Goal: Transaction & Acquisition: Purchase product/service

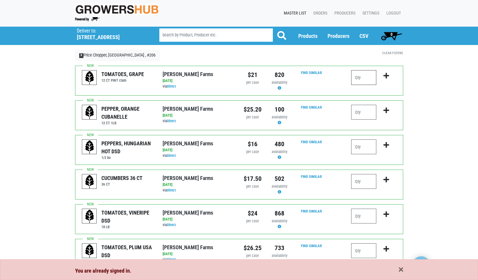
click at [366, 79] on input "number" at bounding box center [363, 77] width 25 height 15
click at [386, 76] on icon "submit" at bounding box center [387, 75] width 6 height 7
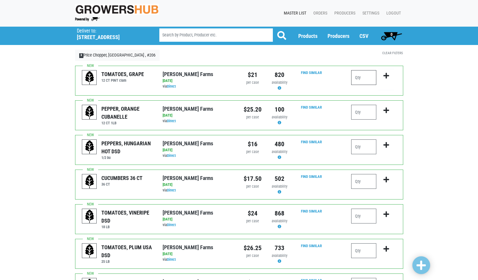
click at [370, 77] on input "number" at bounding box center [363, 77] width 25 height 15
type input "1"
click at [388, 76] on icon "submit" at bounding box center [387, 75] width 6 height 7
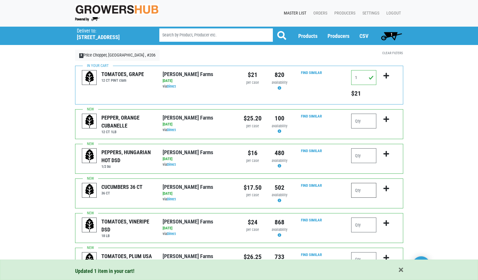
click at [370, 193] on input "number" at bounding box center [363, 190] width 25 height 15
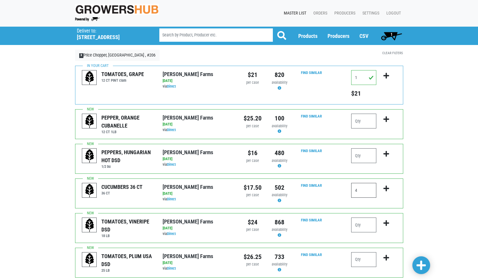
type input "4"
click at [386, 188] on icon "submit" at bounding box center [387, 188] width 6 height 7
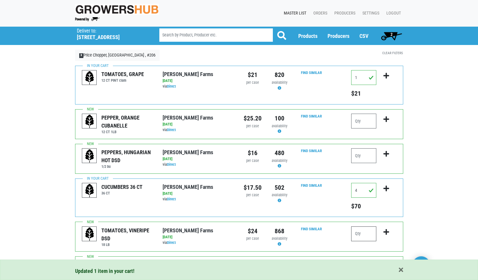
click at [366, 235] on input "number" at bounding box center [363, 233] width 25 height 15
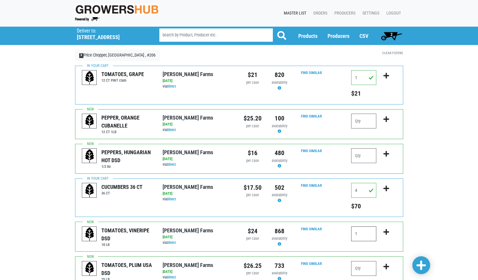
type input "1"
click at [385, 233] on icon "submit" at bounding box center [387, 232] width 6 height 7
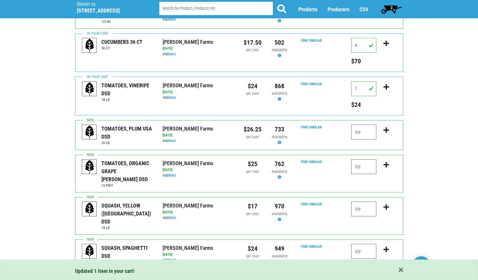
scroll to position [148, 0]
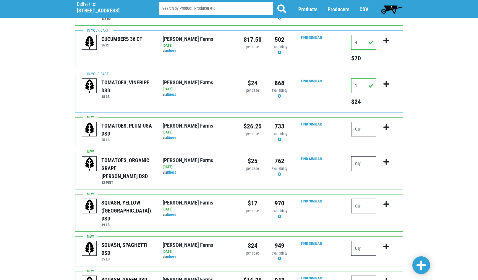
click at [364, 200] on input "number" at bounding box center [363, 205] width 25 height 15
type input "2"
click at [387, 201] on icon "submit" at bounding box center [387, 204] width 6 height 7
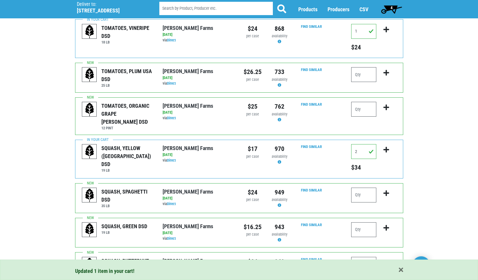
scroll to position [207, 0]
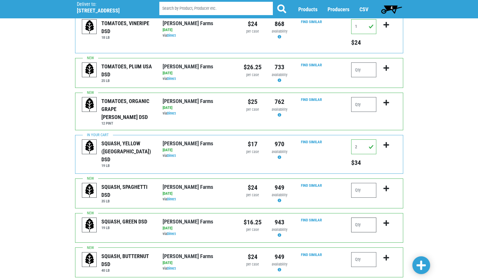
click at [362, 217] on input "number" at bounding box center [363, 224] width 25 height 15
type input "4"
click at [387, 220] on icon "submit" at bounding box center [387, 223] width 6 height 7
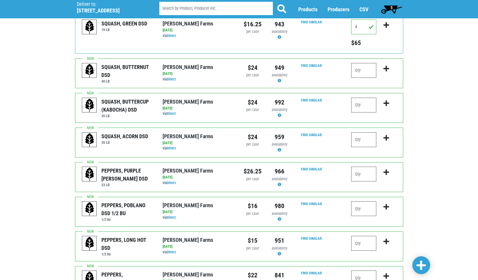
scroll to position [414, 0]
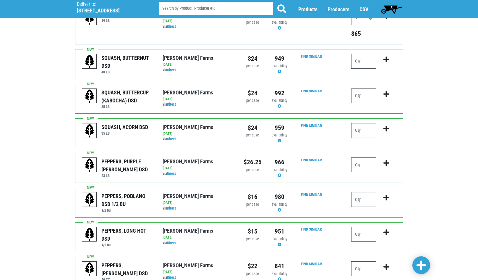
click at [366, 227] on input "number" at bounding box center [363, 234] width 25 height 15
type input "1"
click at [389, 229] on icon "submit" at bounding box center [387, 232] width 6 height 7
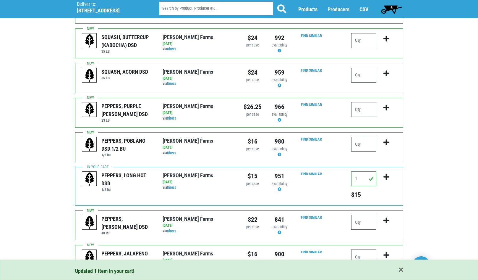
scroll to position [503, 0]
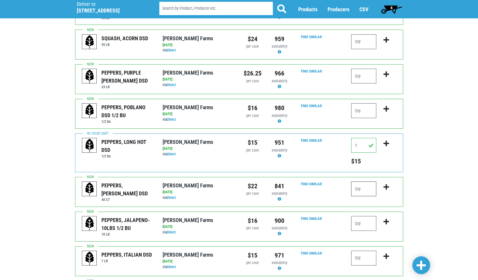
click at [361, 184] on input "number" at bounding box center [363, 188] width 25 height 15
type input "4"
click at [387, 184] on icon "submit" at bounding box center [387, 187] width 6 height 7
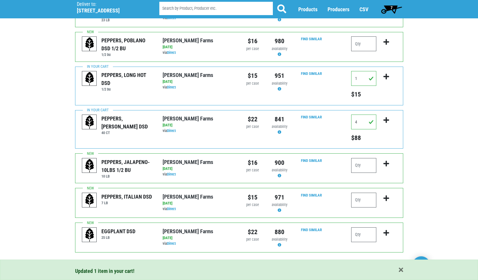
scroll to position [572, 0]
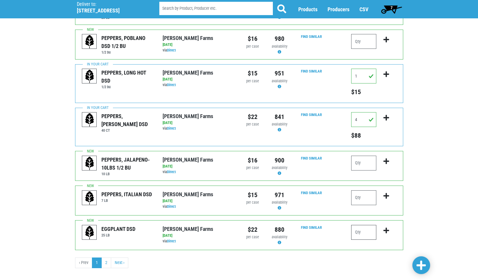
click at [366, 225] on input "number" at bounding box center [363, 232] width 25 height 15
type input "1"
click at [388, 227] on icon "submit" at bounding box center [387, 230] width 6 height 7
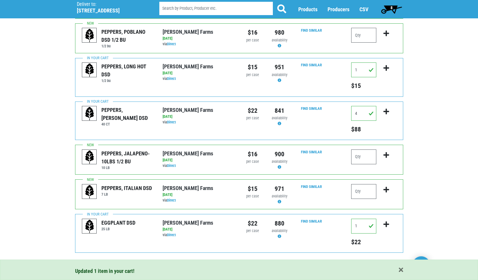
scroll to position [581, 0]
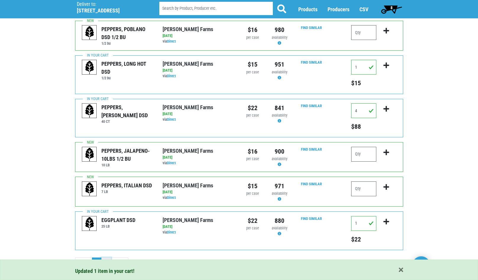
click at [106, 257] on link "2" at bounding box center [106, 262] width 10 height 11
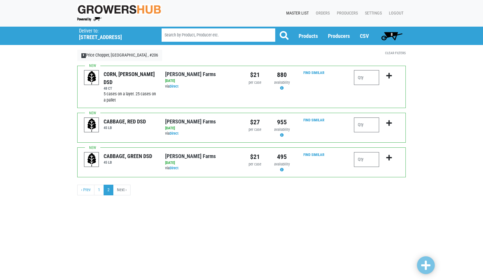
click at [397, 32] on span "8" at bounding box center [391, 36] width 26 height 12
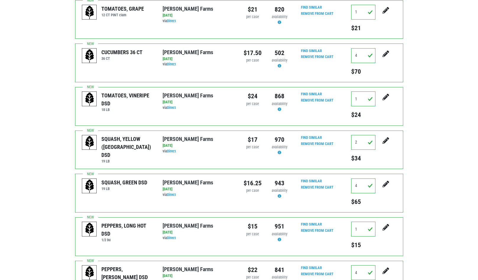
scroll to position [68, 0]
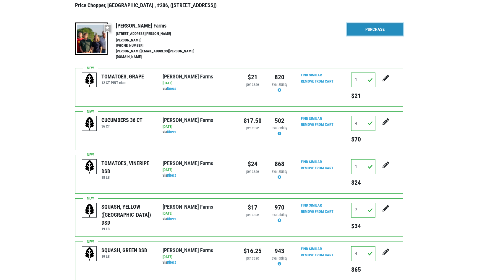
click at [372, 27] on link "Purchase" at bounding box center [375, 29] width 56 height 12
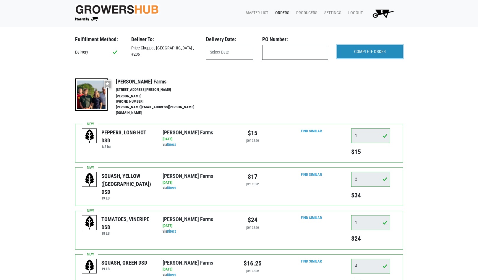
click at [373, 52] on input "COMPLETE ORDER" at bounding box center [370, 52] width 66 height 14
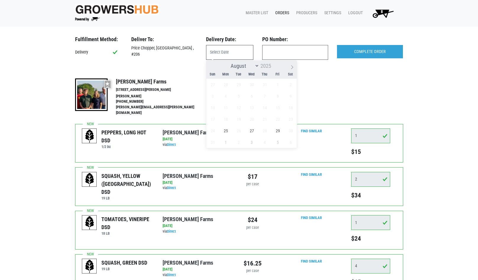
click at [234, 50] on input "text" at bounding box center [229, 52] width 47 height 15
click at [220, 67] on div "August September 2025" at bounding box center [251, 65] width 68 height 10
click at [222, 51] on input "text" at bounding box center [229, 52] width 47 height 15
click at [228, 130] on span "25" at bounding box center [226, 131] width 12 height 12
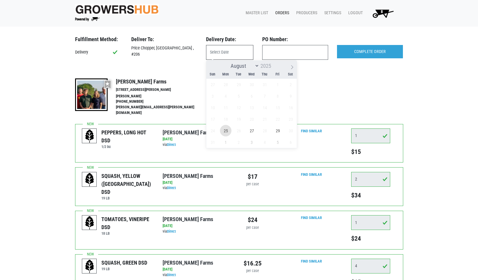
type input "2025-08-25"
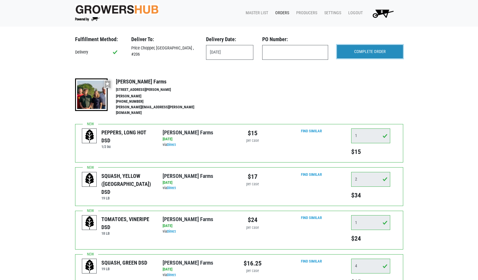
click at [374, 51] on input "COMPLETE ORDER" at bounding box center [370, 52] width 66 height 14
